Goal: Task Accomplishment & Management: Manage account settings

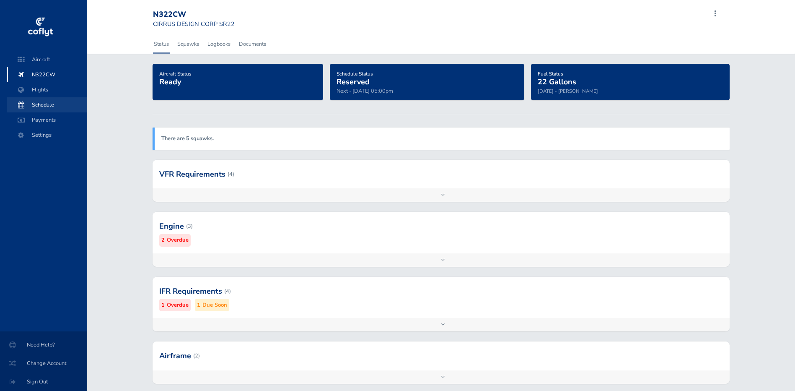
click at [41, 108] on span "Schedule" at bounding box center [47, 104] width 64 height 15
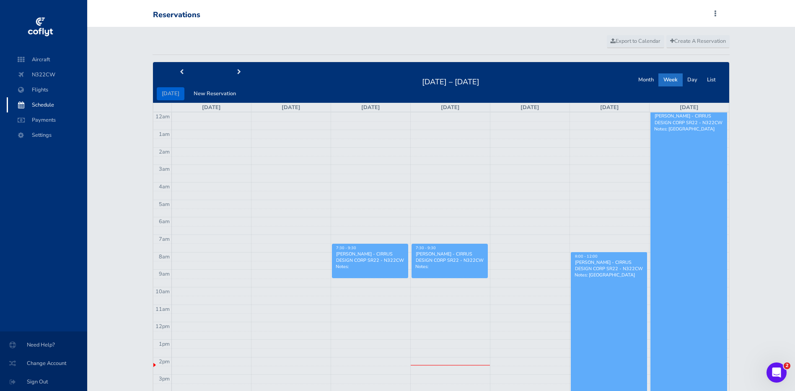
drag, startPoint x: 361, startPoint y: 259, endPoint x: 342, endPoint y: 275, distance: 25.3
click at [342, 275] on link "7:30 - 9:30 [PERSON_NAME] - CIRRUS DESIGN CORP SR22 - N322CW Notes:" at bounding box center [370, 261] width 76 height 34
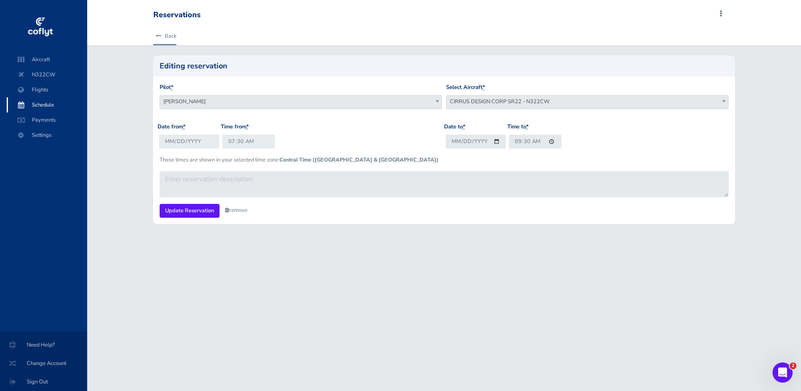
click at [163, 37] on link "Back" at bounding box center [164, 36] width 23 height 18
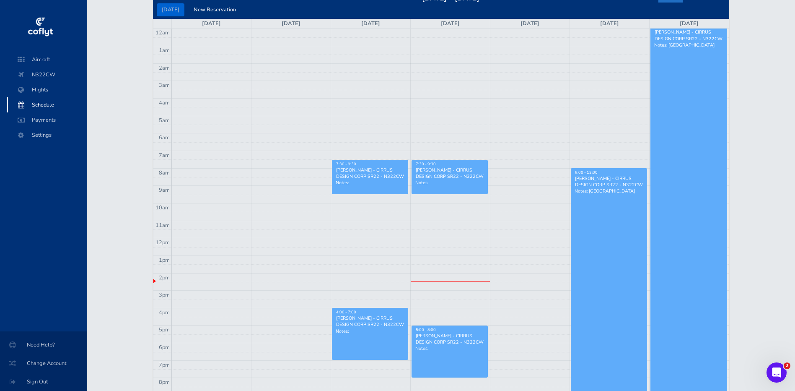
scroll to position [42, 0]
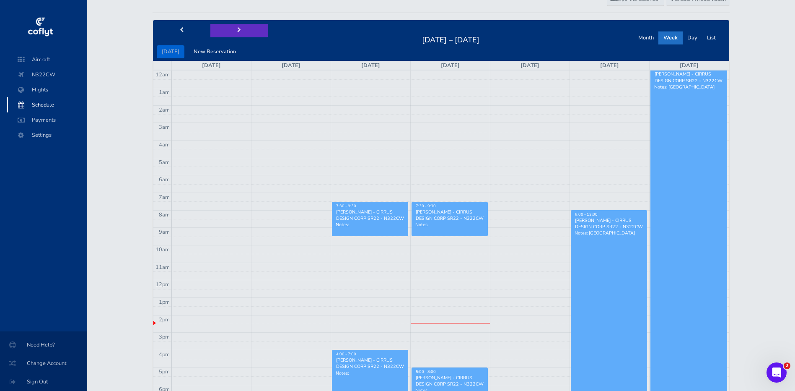
click at [237, 31] on span "next" at bounding box center [239, 30] width 4 height 5
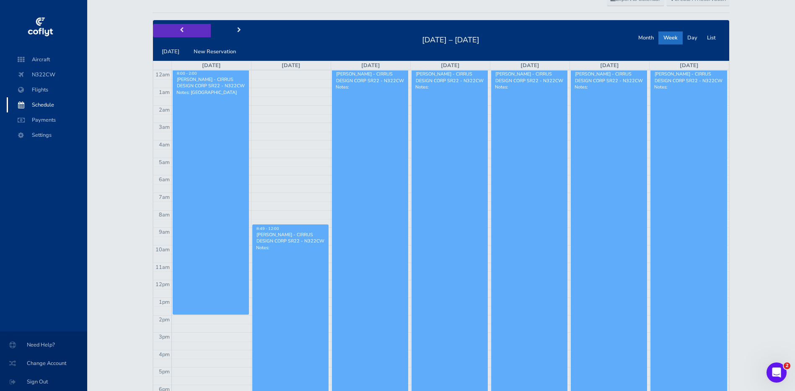
click at [183, 26] on button "prev" at bounding box center [182, 30] width 58 height 13
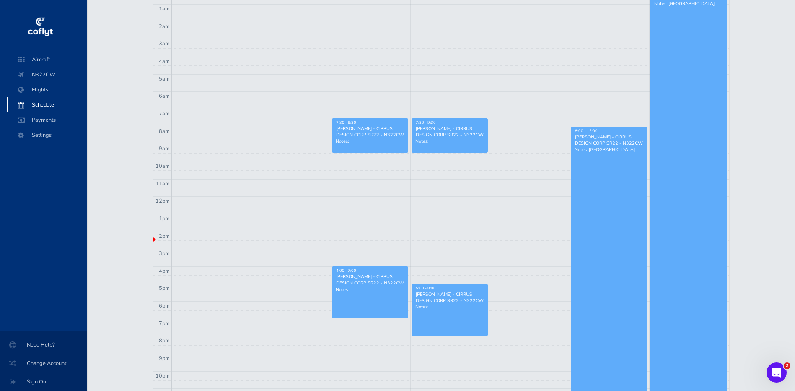
scroll to position [126, 0]
click at [438, 124] on div "7:30 - 9:30" at bounding box center [449, 121] width 69 height 5
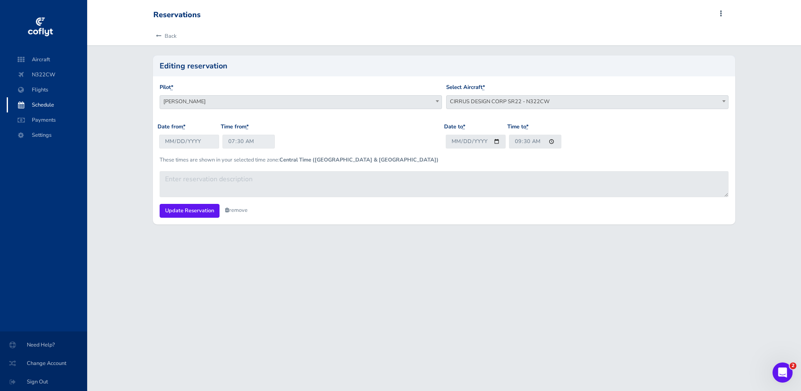
click at [231, 210] on link "remove" at bounding box center [236, 210] width 23 height 8
click at [247, 215] on link "Are you sure?" at bounding box center [245, 211] width 41 height 12
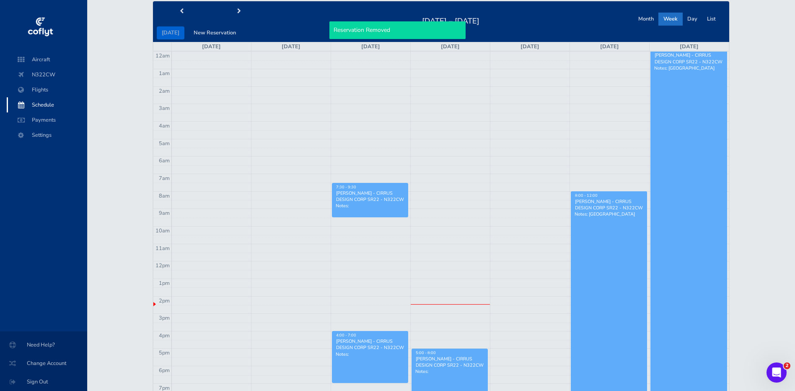
scroll to position [84, 0]
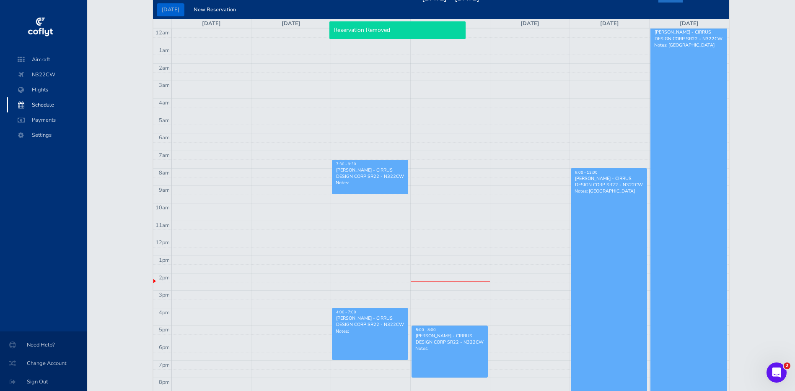
click at [367, 168] on div "Chris Marshall - CIRRUS DESIGN CORP SR22 - N322CW" at bounding box center [370, 173] width 69 height 13
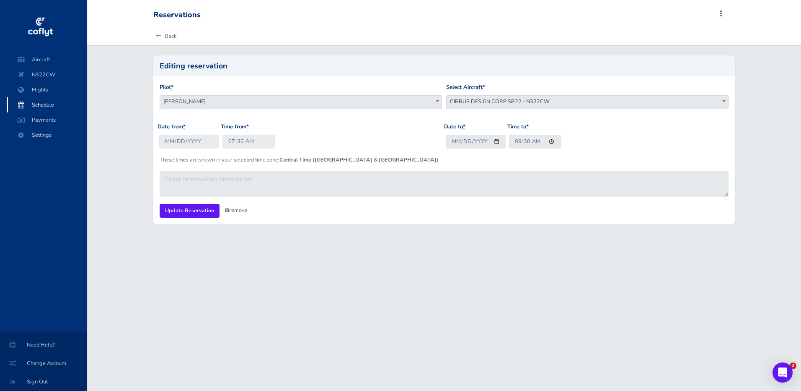
click at [237, 207] on link "remove" at bounding box center [236, 210] width 23 height 8
drag, startPoint x: 245, startPoint y: 209, endPoint x: 251, endPoint y: 210, distance: 5.5
click at [246, 209] on link "Are you sure?" at bounding box center [245, 211] width 41 height 12
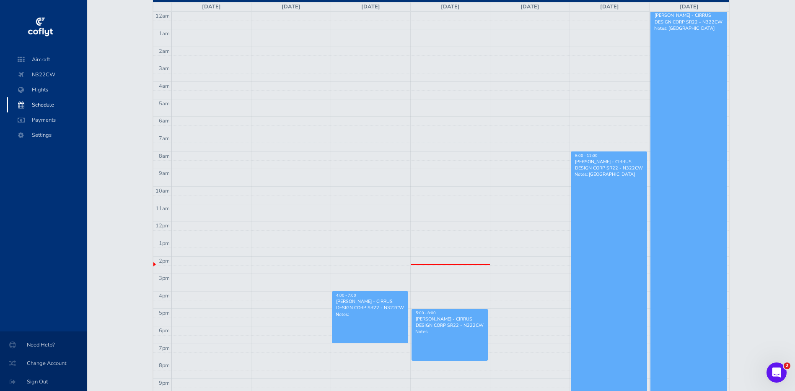
scroll to position [87, 0]
